Goal: Entertainment & Leisure: Browse casually

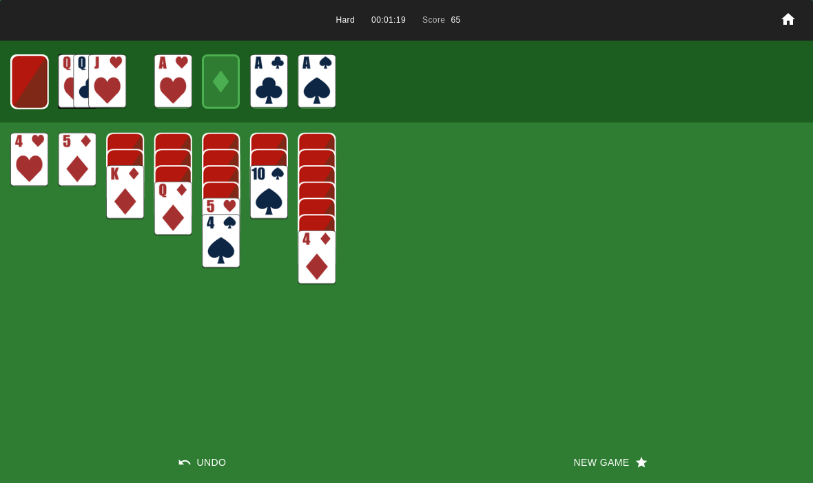
click at [593, 476] on button "New Game" at bounding box center [609, 462] width 406 height 41
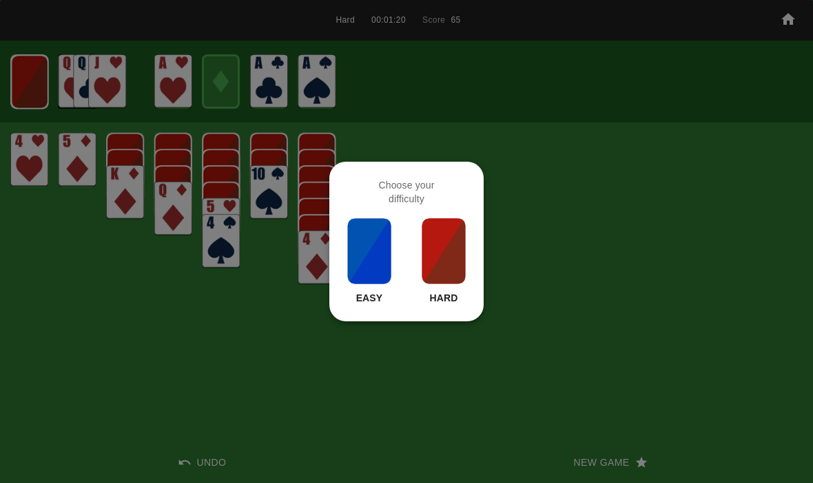
click at [451, 267] on img at bounding box center [443, 251] width 47 height 69
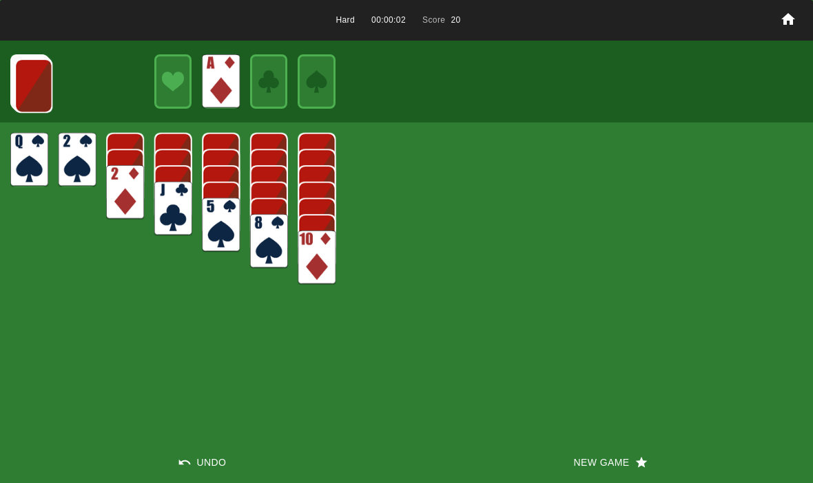
click at [33, 76] on img at bounding box center [33, 86] width 38 height 54
click at [36, 87] on img at bounding box center [33, 85] width 38 height 54
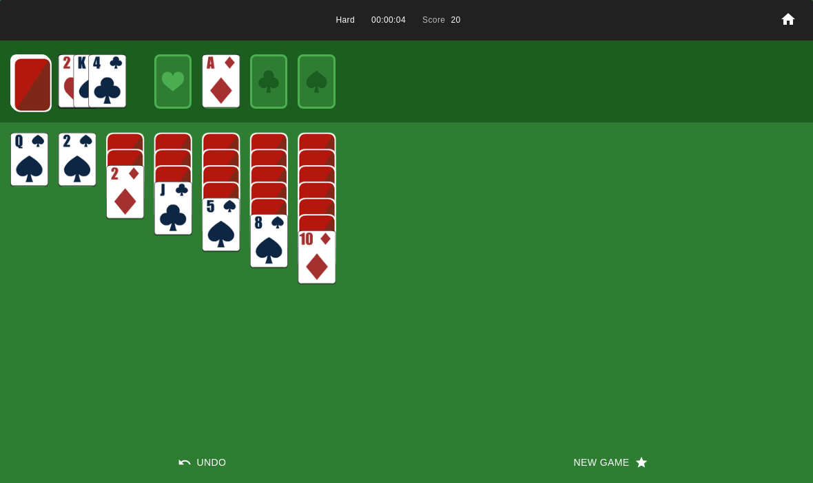
click at [28, 82] on img at bounding box center [33, 85] width 38 height 54
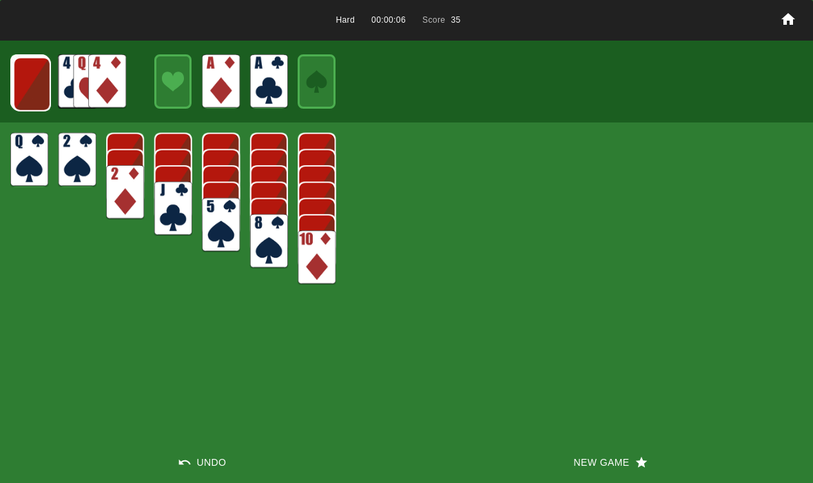
click at [30, 84] on img at bounding box center [32, 84] width 38 height 54
click at [26, 75] on img at bounding box center [31, 83] width 38 height 54
click at [20, 72] on img at bounding box center [31, 83] width 38 height 54
click at [14, 81] on img at bounding box center [30, 82] width 38 height 54
click at [20, 81] on img at bounding box center [29, 82] width 37 height 54
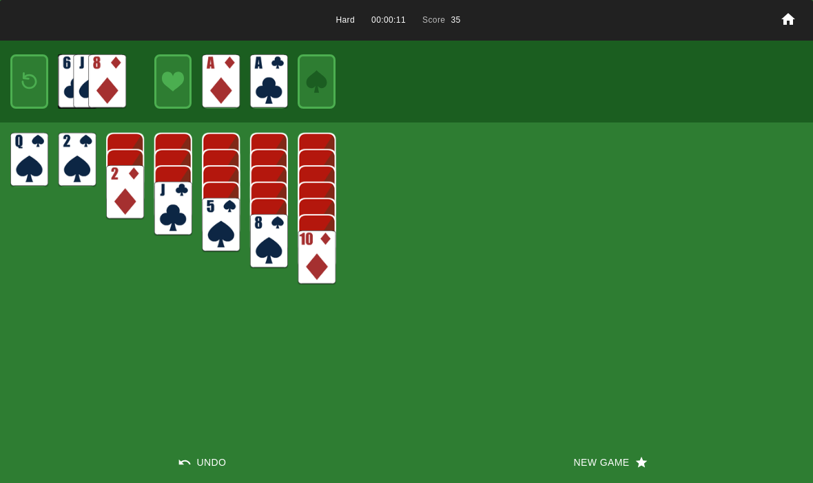
click at [24, 81] on img at bounding box center [29, 81] width 23 height 32
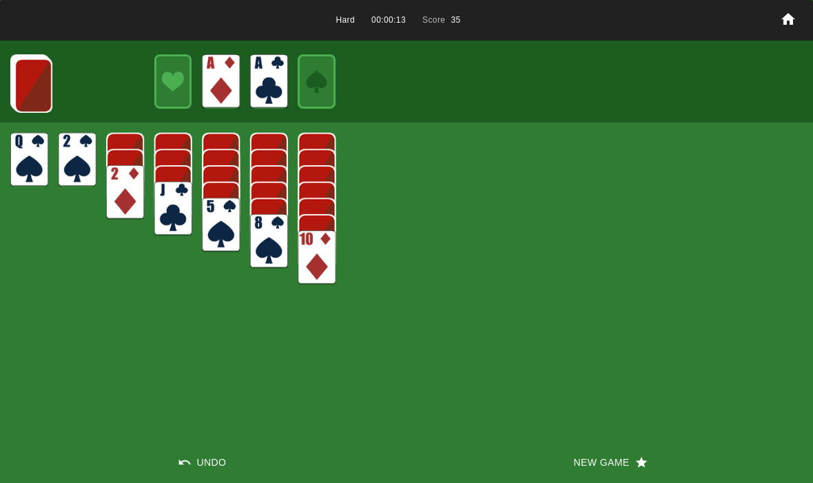
click at [21, 79] on img at bounding box center [33, 86] width 38 height 54
click at [21, 83] on img at bounding box center [33, 85] width 38 height 54
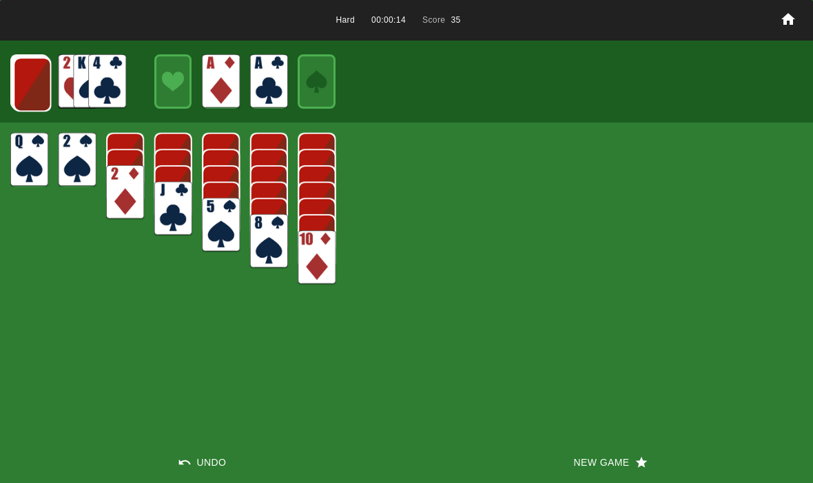
click at [22, 83] on img at bounding box center [32, 84] width 38 height 54
click at [21, 81] on img at bounding box center [32, 84] width 38 height 54
click at [19, 79] on img at bounding box center [31, 83] width 38 height 54
click at [19, 76] on img at bounding box center [31, 83] width 38 height 54
click at [23, 83] on img at bounding box center [30, 82] width 38 height 54
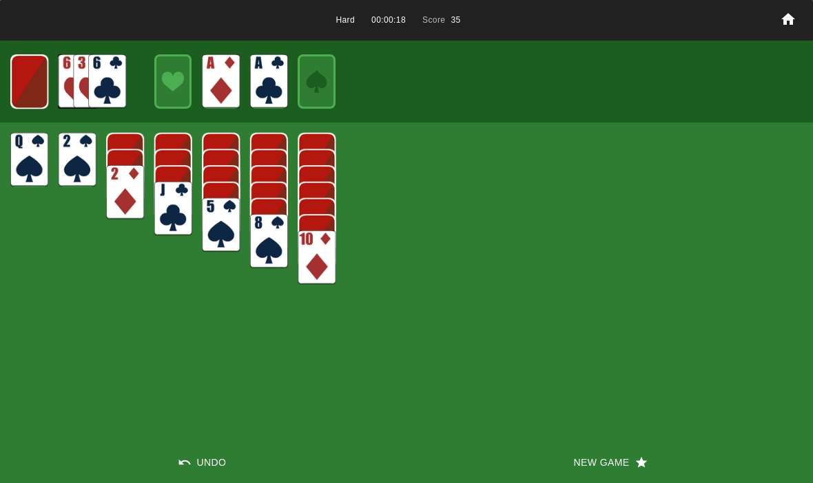
click at [17, 82] on img at bounding box center [29, 81] width 38 height 54
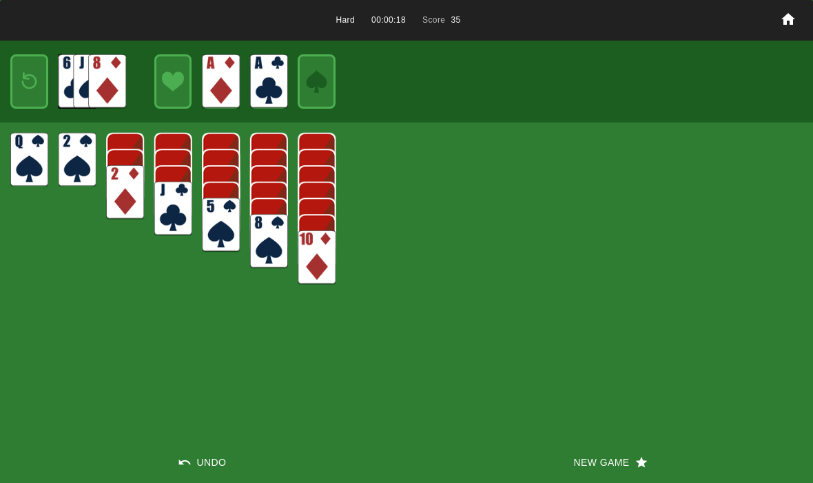
click at [25, 86] on img at bounding box center [29, 81] width 23 height 32
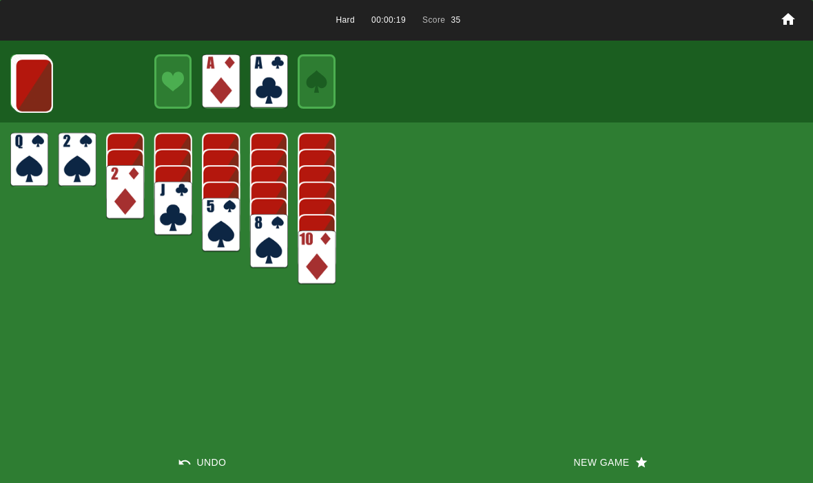
click at [18, 79] on img at bounding box center [34, 86] width 38 height 54
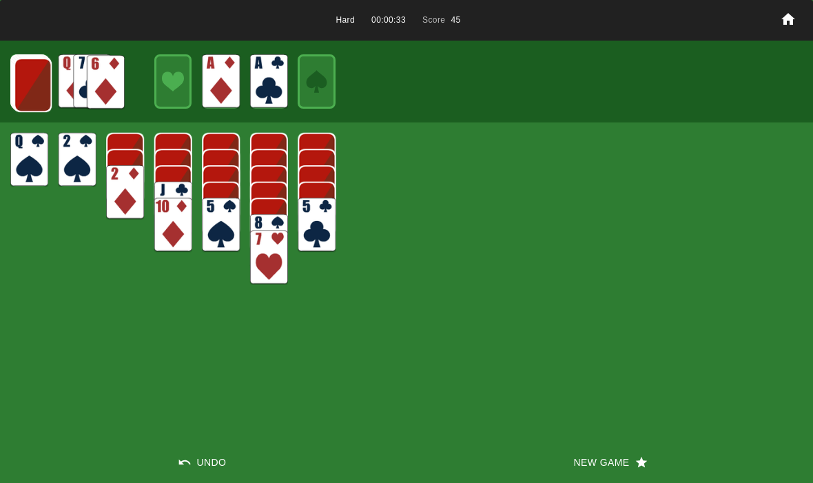
click at [35, 84] on img at bounding box center [33, 85] width 38 height 54
click at [29, 88] on img at bounding box center [32, 84] width 38 height 54
click at [30, 81] on img at bounding box center [32, 84] width 38 height 54
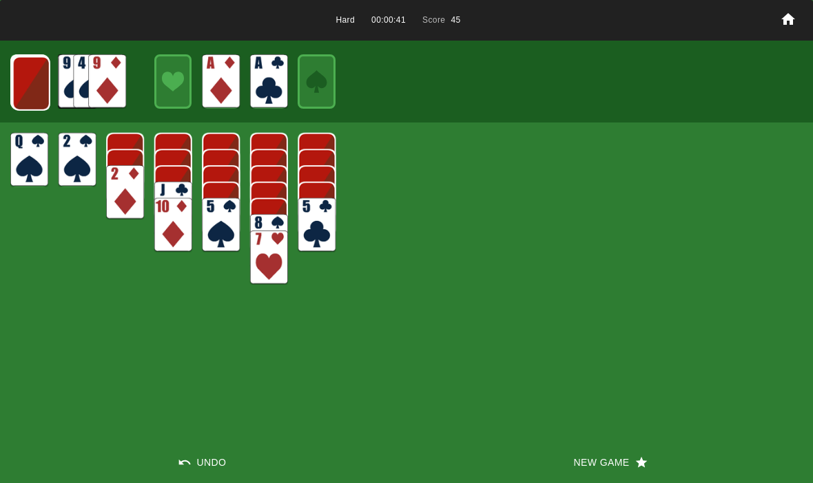
click at [17, 78] on img at bounding box center [31, 83] width 38 height 54
click at [41, 85] on img at bounding box center [31, 83] width 38 height 54
click at [18, 94] on img at bounding box center [30, 82] width 38 height 54
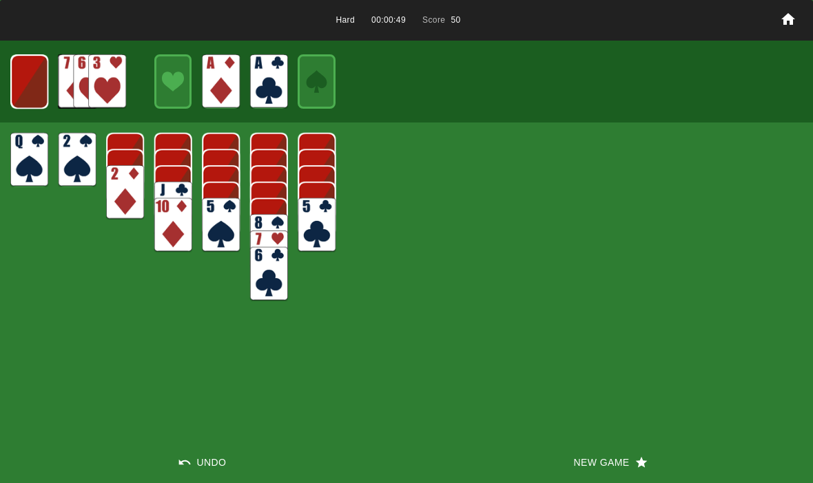
click at [22, 96] on img at bounding box center [29, 81] width 38 height 54
click at [23, 91] on img at bounding box center [29, 81] width 23 height 32
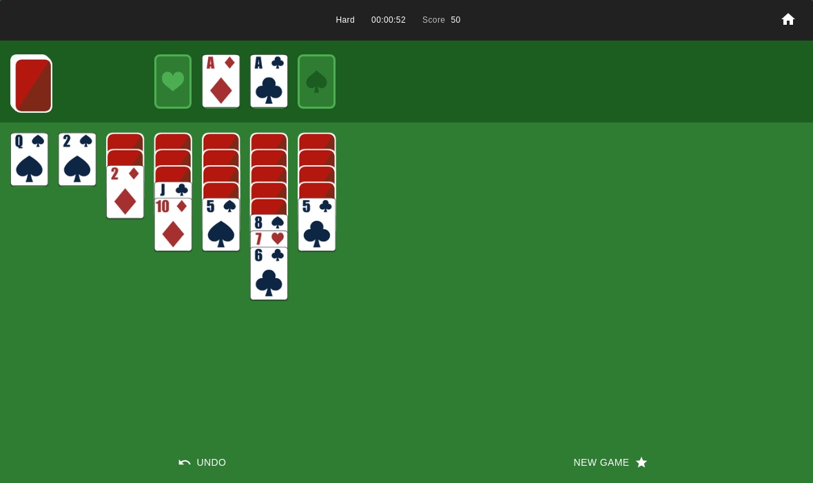
click at [24, 89] on img at bounding box center [33, 86] width 38 height 54
click at [32, 90] on img at bounding box center [33, 85] width 38 height 54
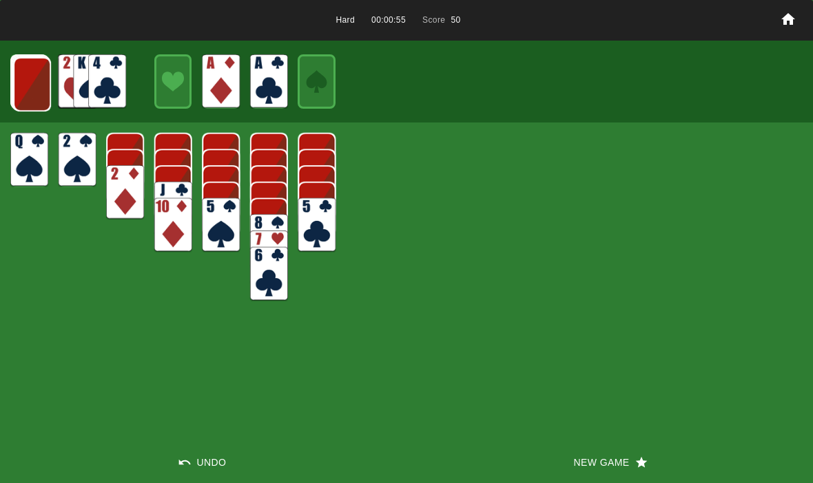
click at [34, 90] on img at bounding box center [32, 84] width 38 height 54
click at [32, 81] on img at bounding box center [31, 83] width 38 height 54
click at [10, 85] on div at bounding box center [29, 81] width 38 height 54
click at [17, 86] on img at bounding box center [31, 83] width 38 height 54
click at [12, 80] on img at bounding box center [31, 83] width 38 height 54
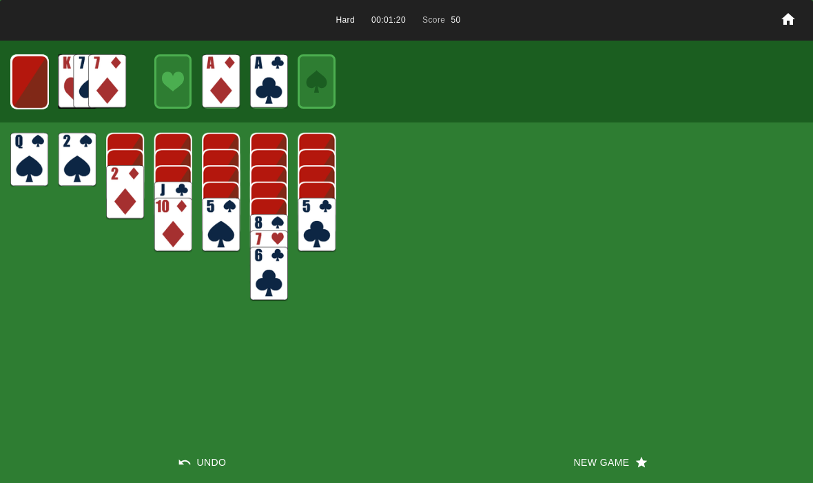
click at [28, 92] on img at bounding box center [29, 82] width 37 height 54
click at [598, 444] on button "New Game" at bounding box center [609, 462] width 406 height 41
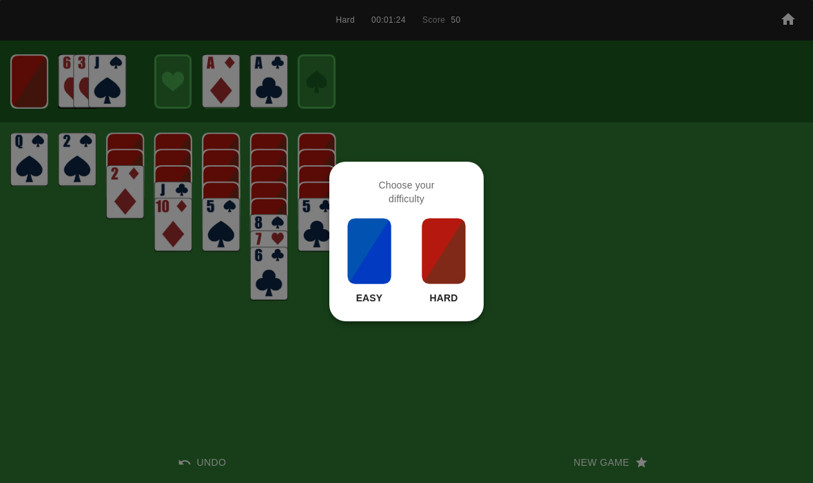
click at [465, 270] on img at bounding box center [443, 251] width 47 height 69
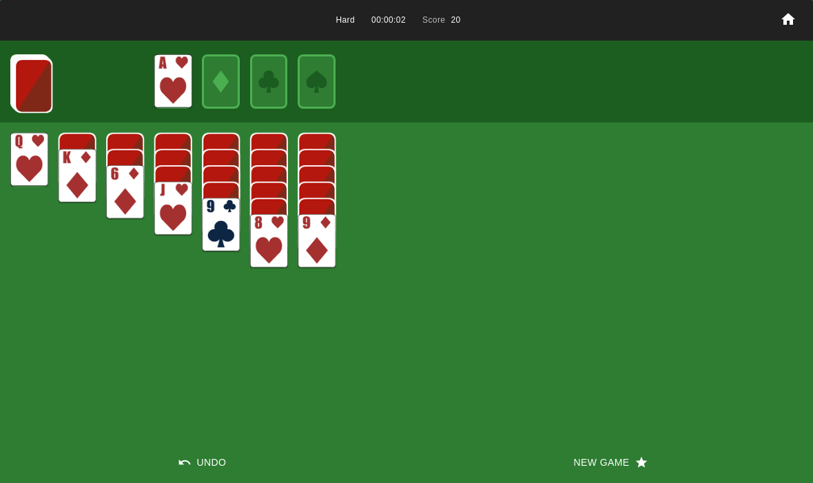
click at [30, 75] on img at bounding box center [33, 86] width 38 height 54
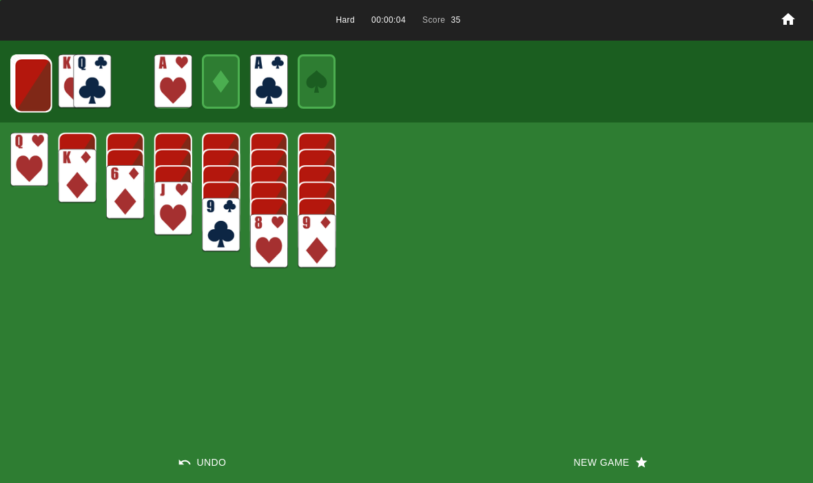
click at [29, 96] on img at bounding box center [33, 85] width 38 height 54
click at [35, 92] on img at bounding box center [33, 85] width 38 height 54
click at [23, 88] on img at bounding box center [32, 84] width 38 height 54
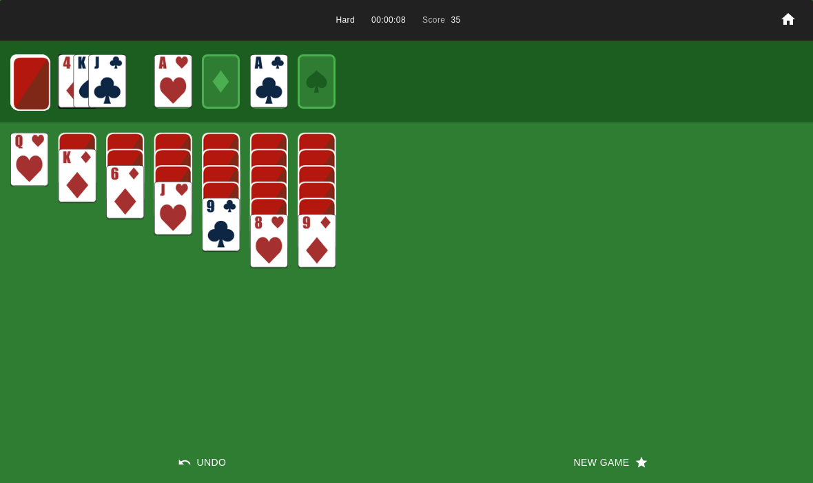
click at [39, 98] on img at bounding box center [31, 83] width 38 height 54
click at [26, 90] on img at bounding box center [31, 83] width 38 height 54
click at [24, 91] on img at bounding box center [30, 82] width 38 height 54
click at [26, 87] on img at bounding box center [29, 82] width 37 height 54
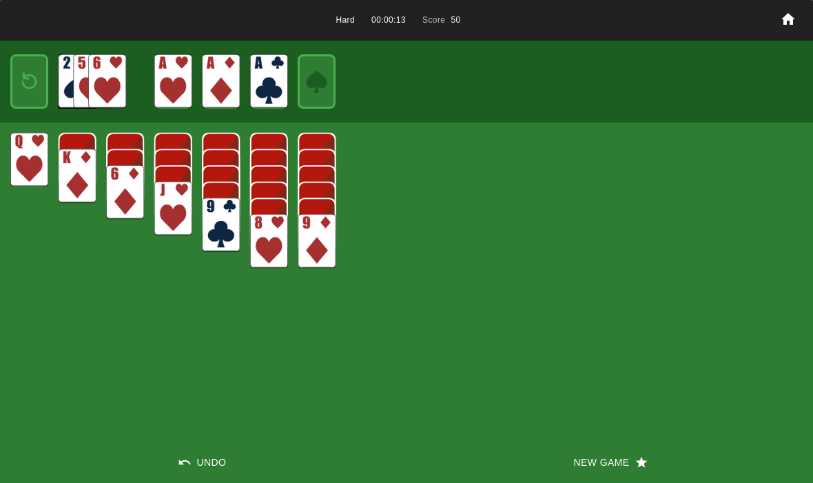
click at [31, 74] on img at bounding box center [29, 81] width 23 height 32
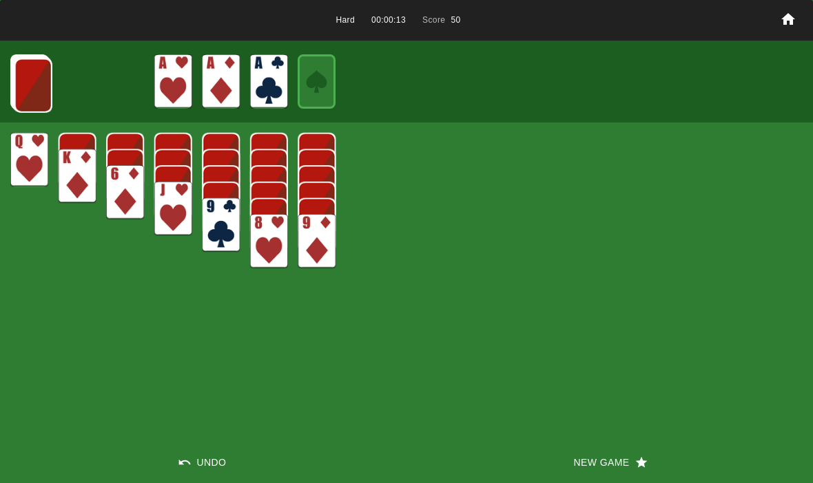
click at [23, 74] on img at bounding box center [33, 86] width 38 height 54
click at [28, 87] on img at bounding box center [33, 85] width 38 height 54
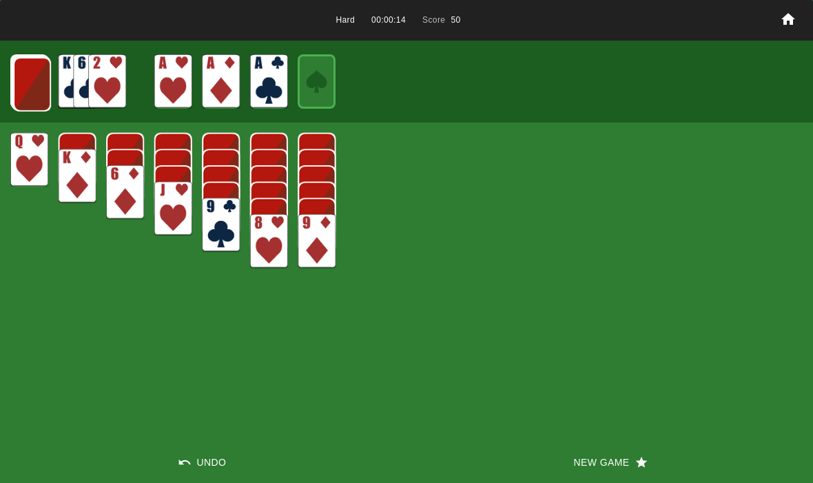
click at [36, 85] on img at bounding box center [32, 84] width 38 height 54
click at [24, 79] on img at bounding box center [31, 83] width 38 height 54
click at [29, 84] on img at bounding box center [31, 83] width 38 height 54
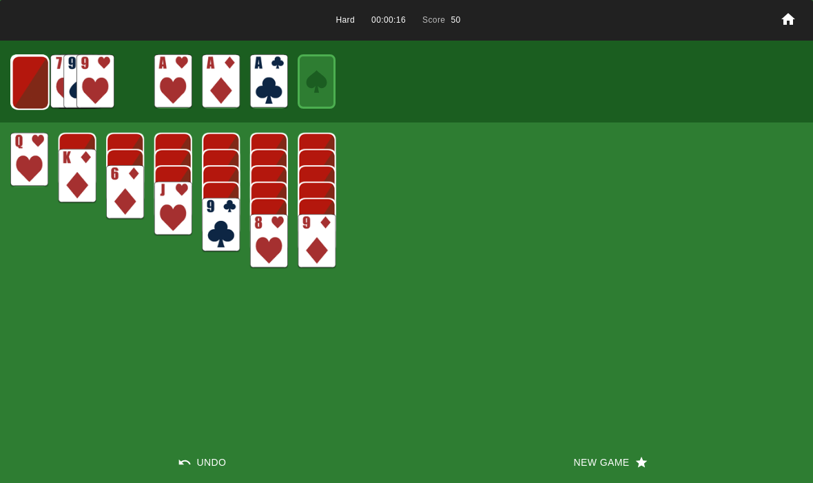
click at [29, 86] on img at bounding box center [31, 83] width 38 height 54
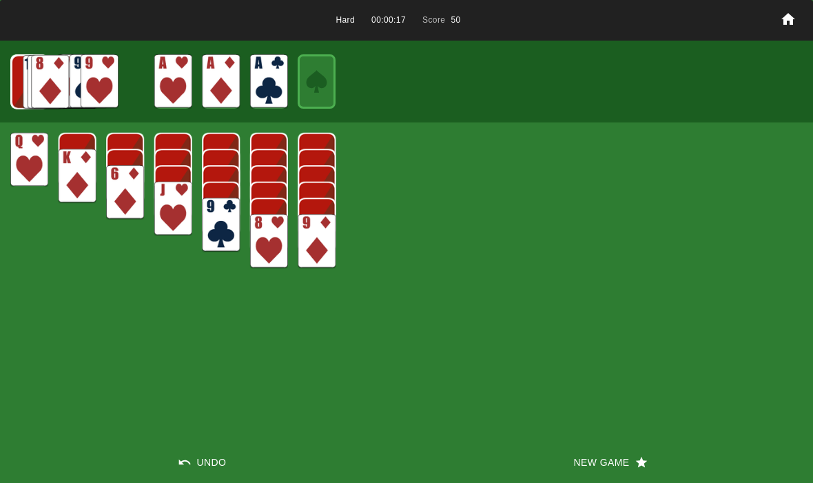
click at [25, 85] on img at bounding box center [29, 82] width 37 height 54
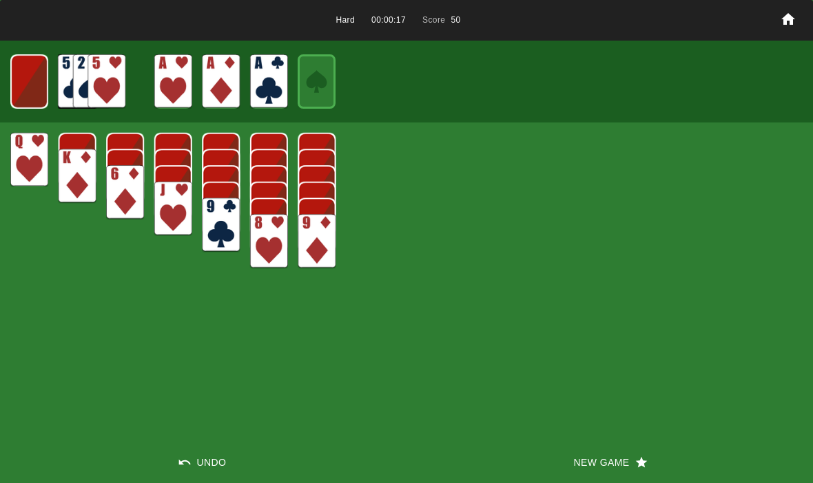
click at [26, 86] on img at bounding box center [28, 81] width 37 height 54
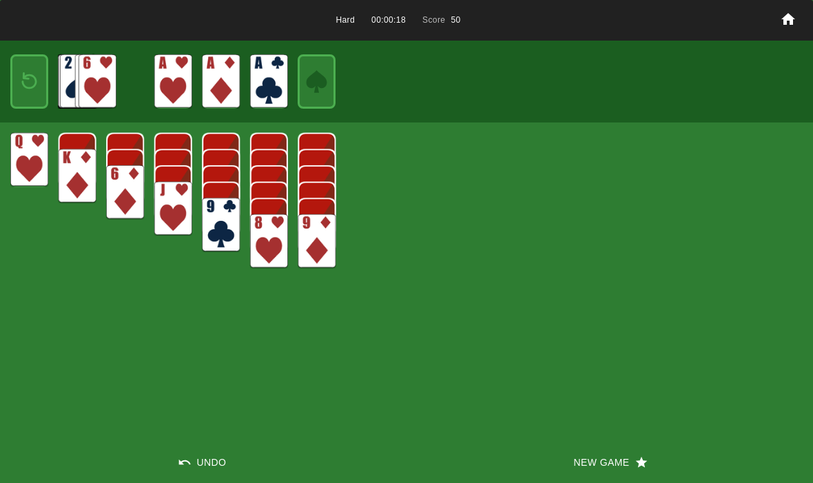
click at [28, 83] on img at bounding box center [29, 81] width 23 height 32
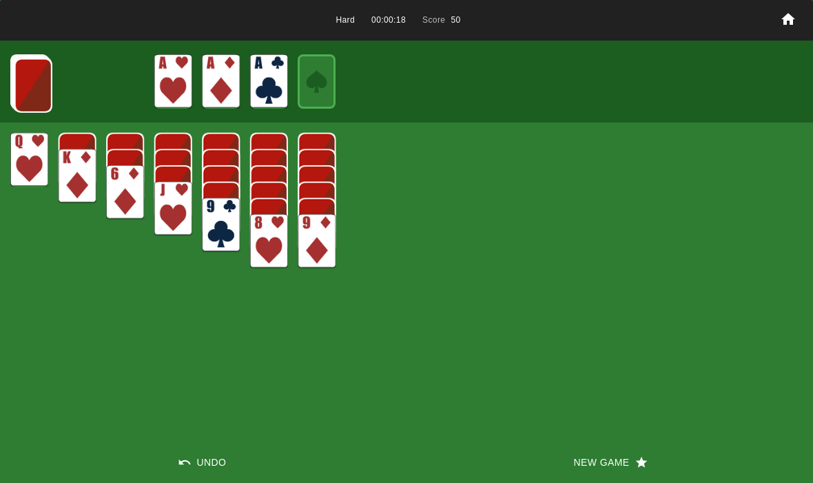
click at [26, 83] on img at bounding box center [33, 86] width 38 height 54
